Goal: Navigation & Orientation: Go to known website

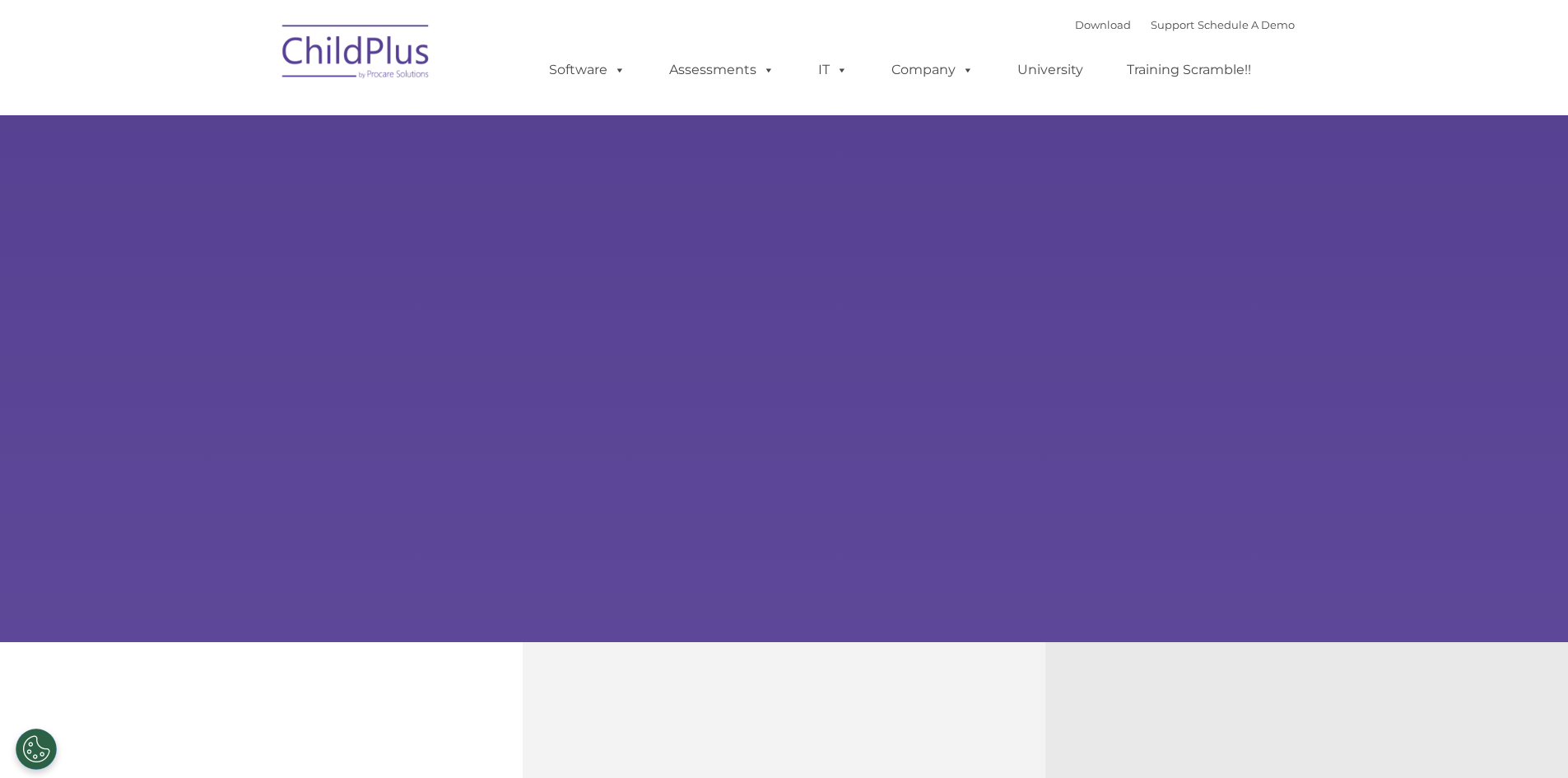
type input ""
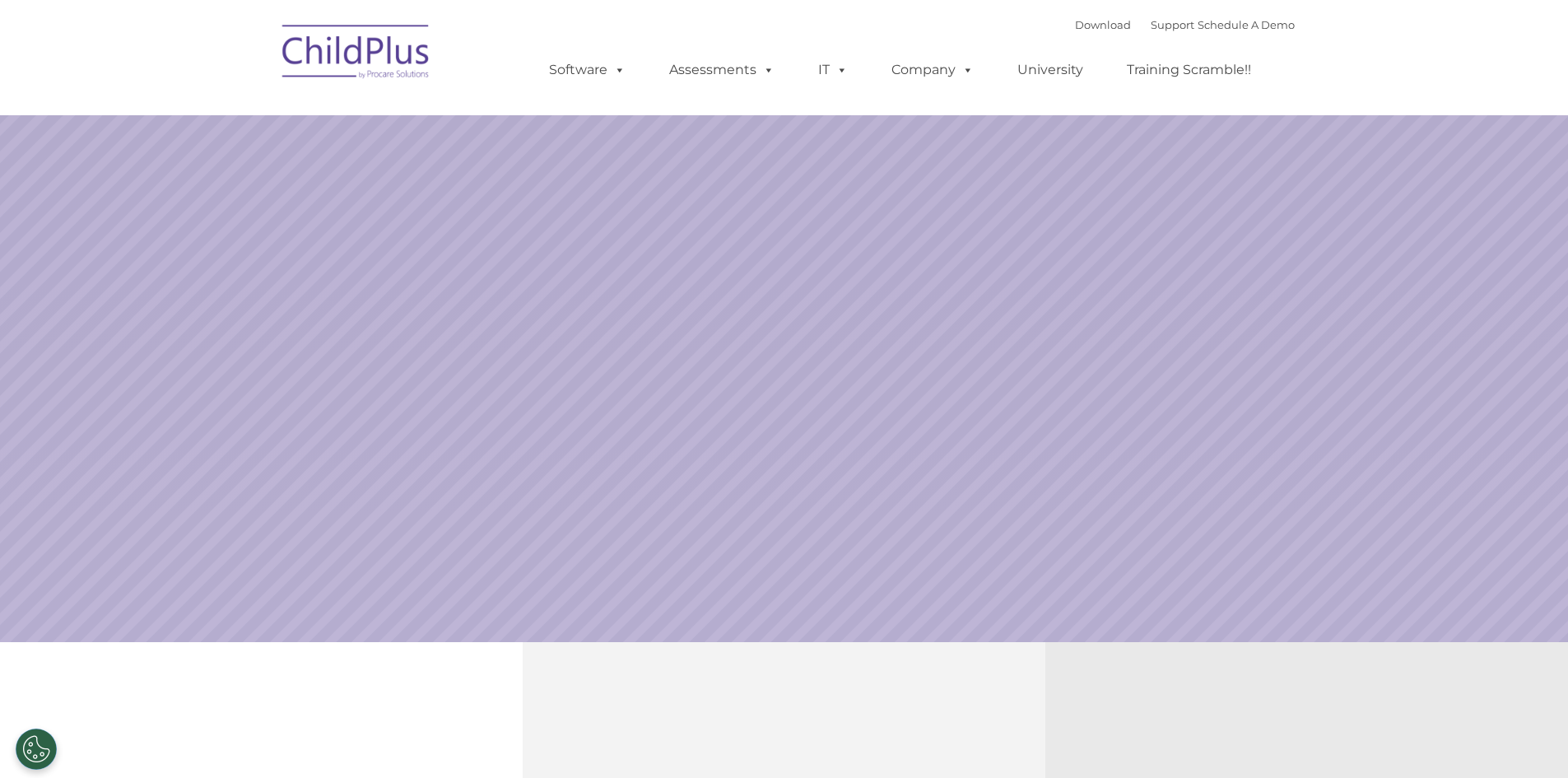
select select "MEDIUM"
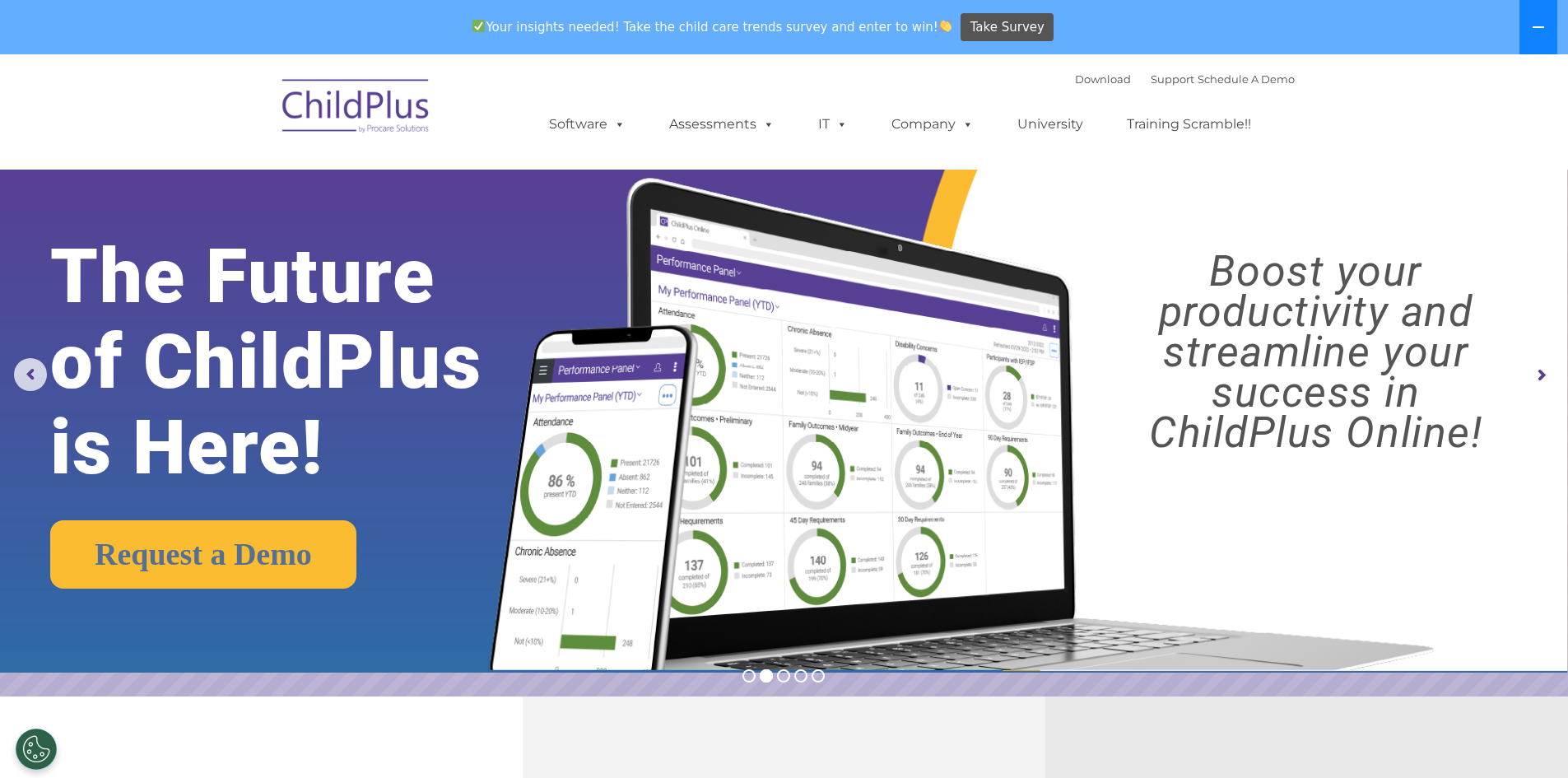
click at [1542, 36] on button at bounding box center [1538, 27] width 38 height 55
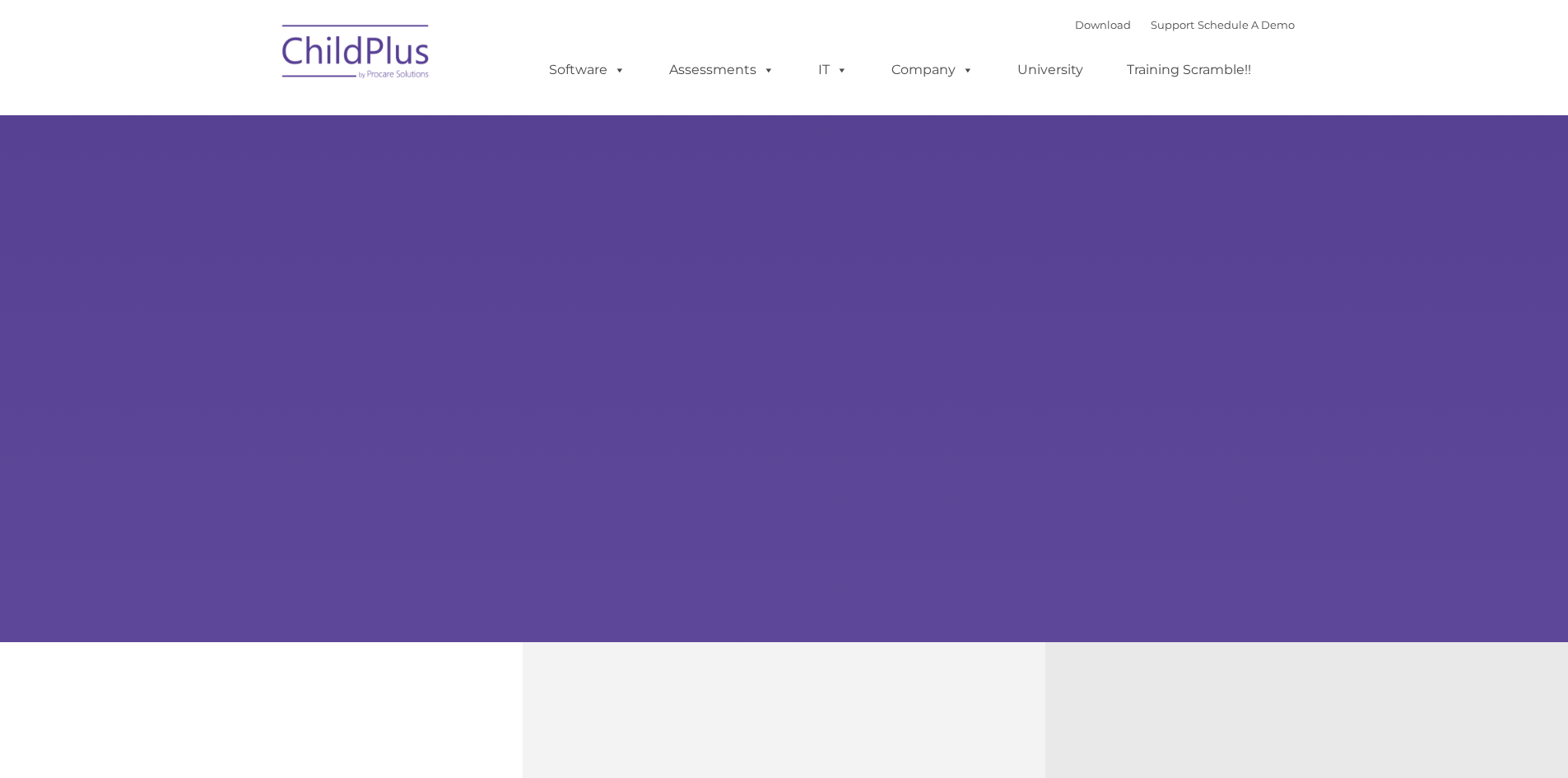
type input ""
select select "MEDIUM"
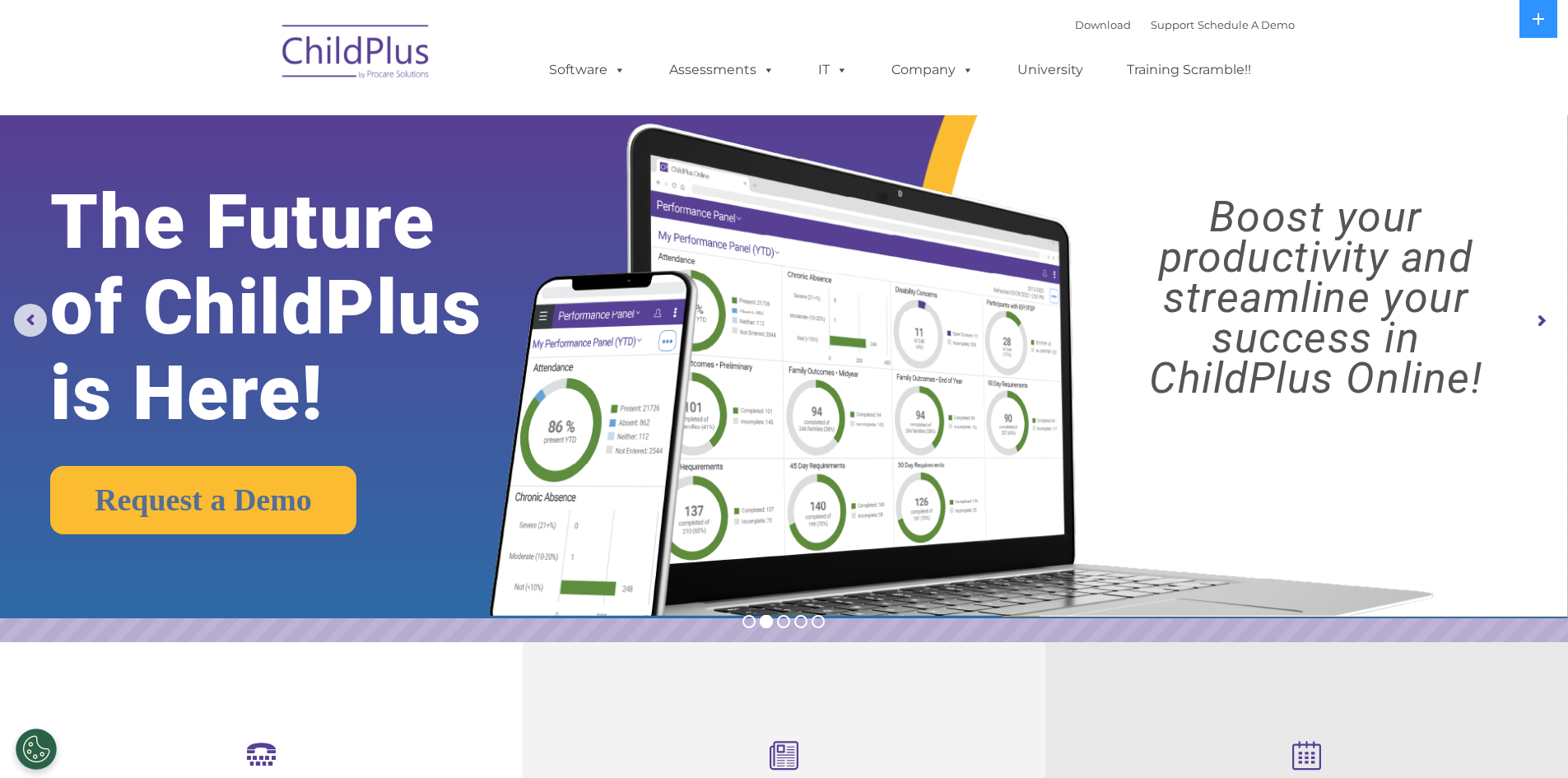
click at [349, 48] on img at bounding box center [356, 54] width 165 height 82
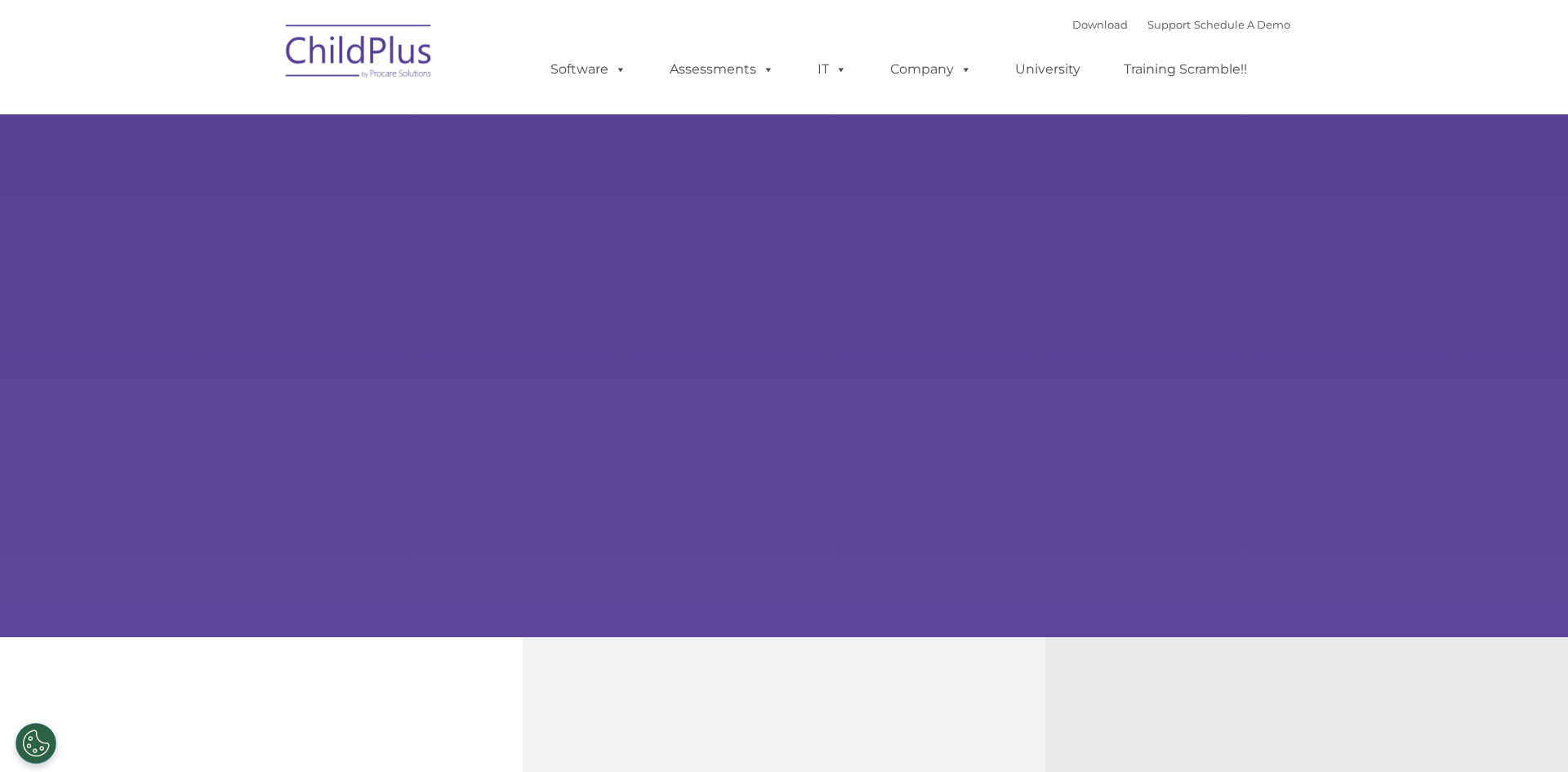
type input ""
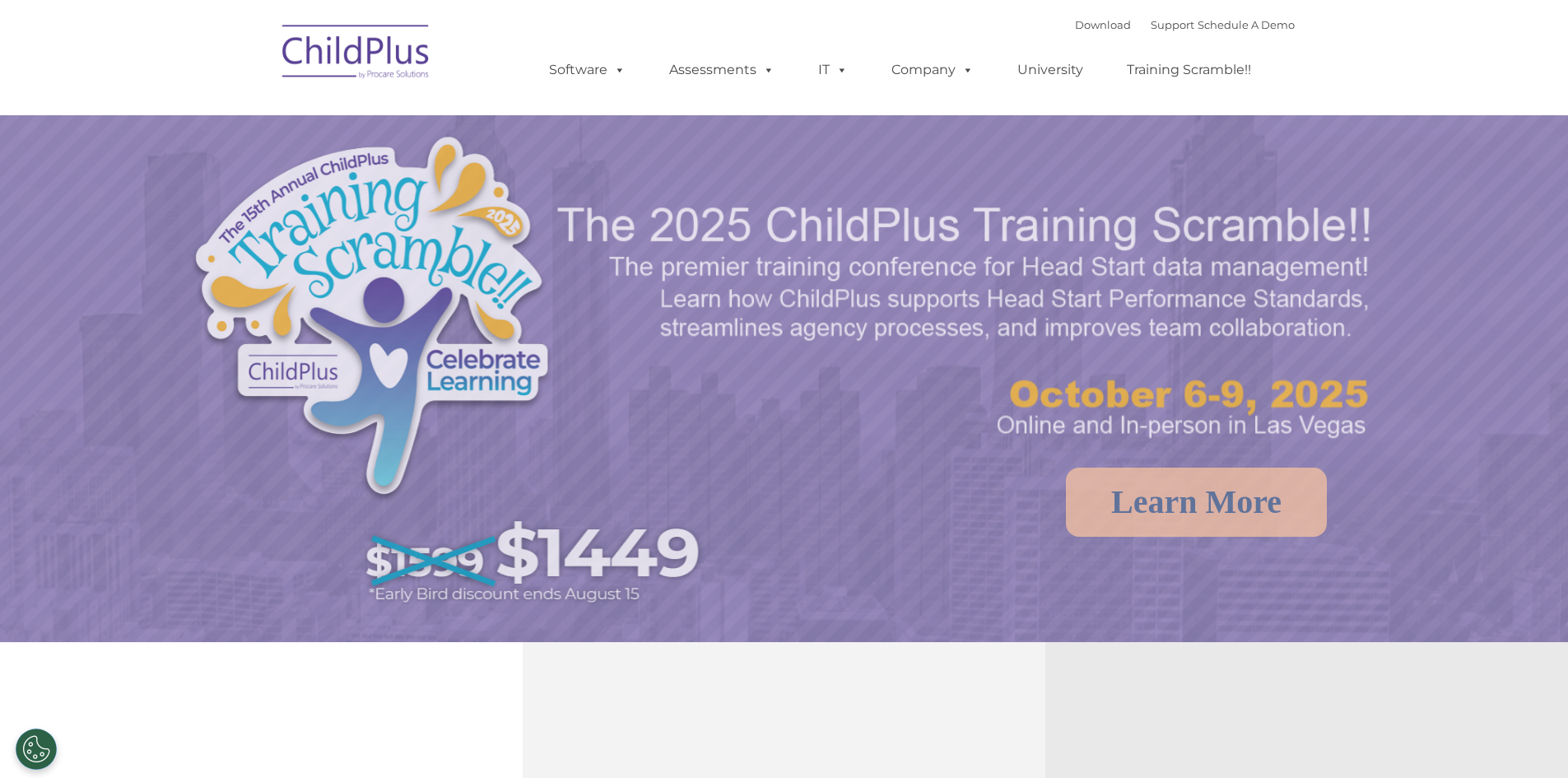
select select "MEDIUM"
